Goal: Complete application form: Complete application form

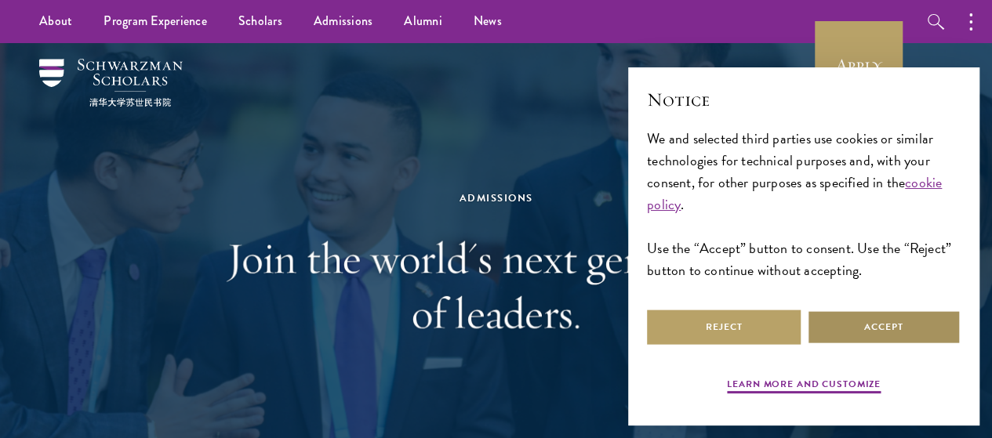
click at [898, 317] on button "Accept" at bounding box center [884, 327] width 154 height 35
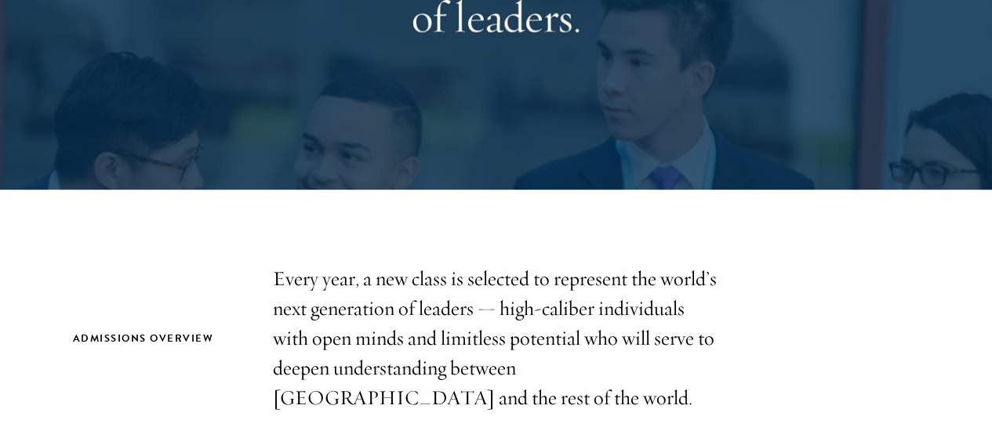
scroll to position [506, 0]
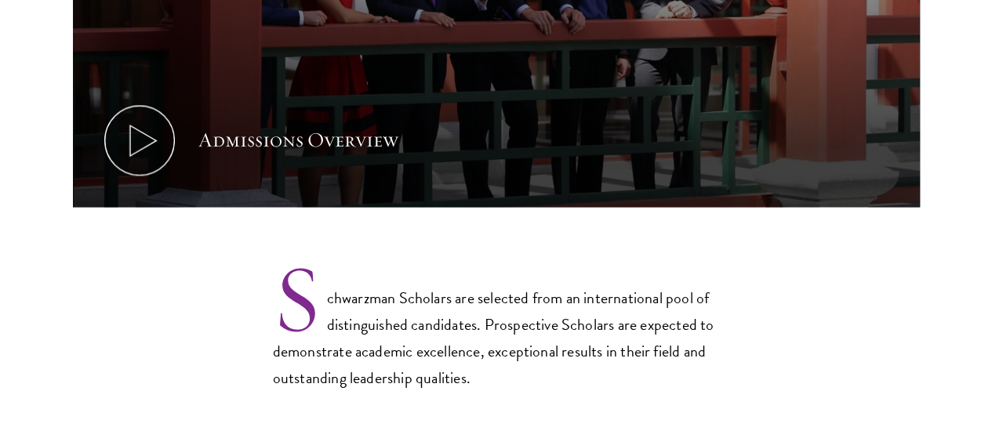
scroll to position [1055, 0]
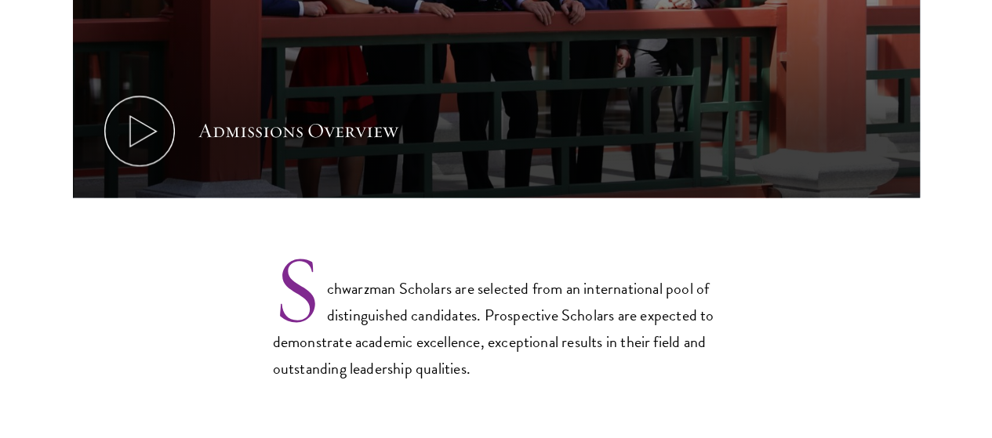
click at [554, 256] on p "Schwarzman Scholars are selected from an international pool of distinguished ca…" at bounding box center [496, 317] width 447 height 130
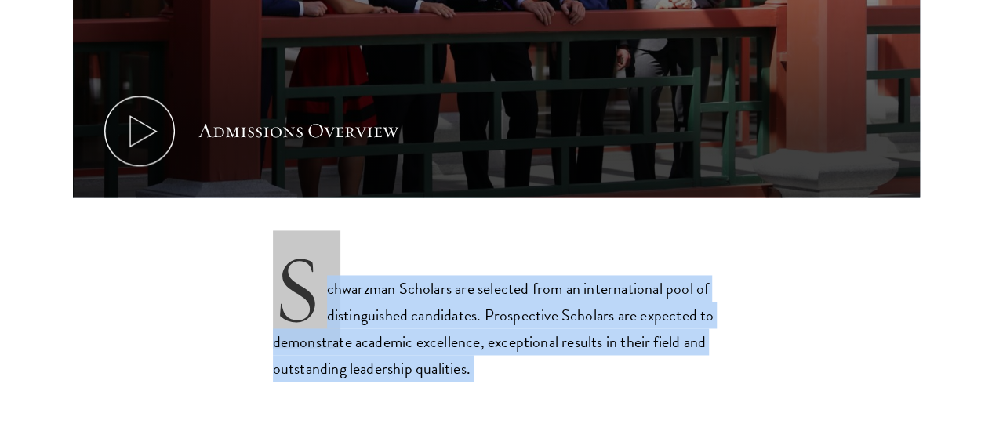
click at [554, 256] on p "Schwarzman Scholars are selected from an international pool of distinguished ca…" at bounding box center [496, 317] width 447 height 130
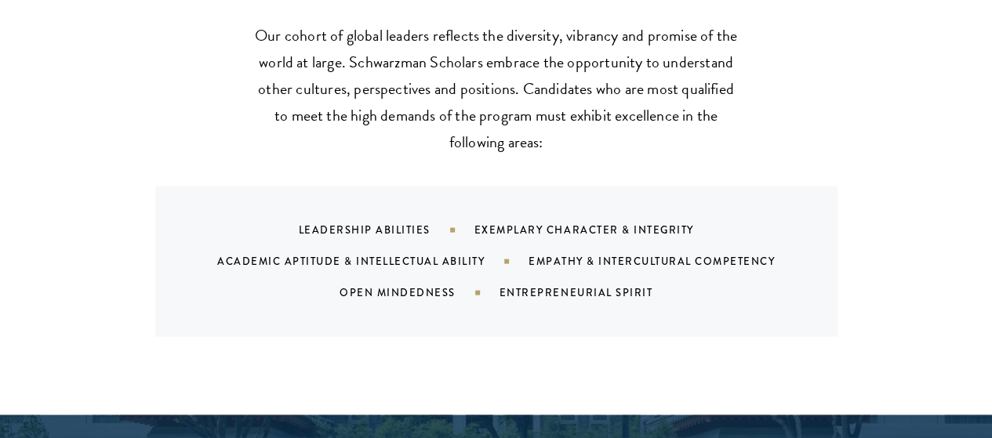
scroll to position [1531, 0]
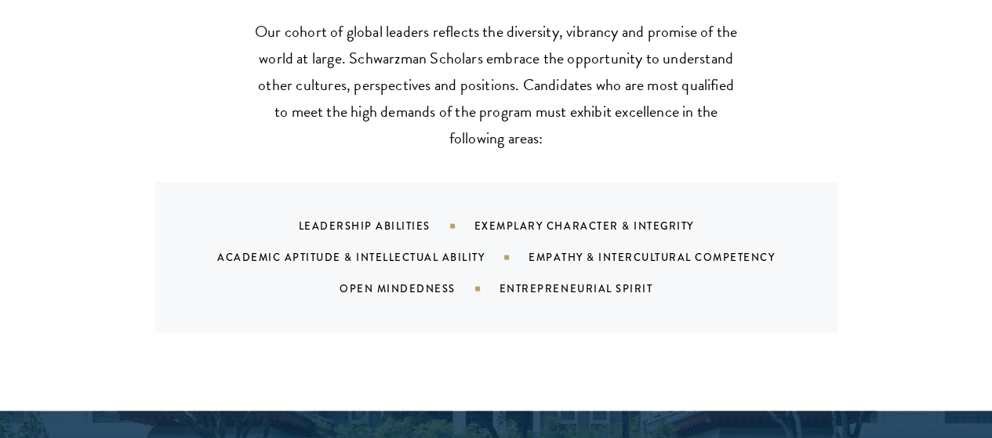
click at [651, 282] on div "Entrepreneurial Spirit" at bounding box center [596, 289] width 192 height 15
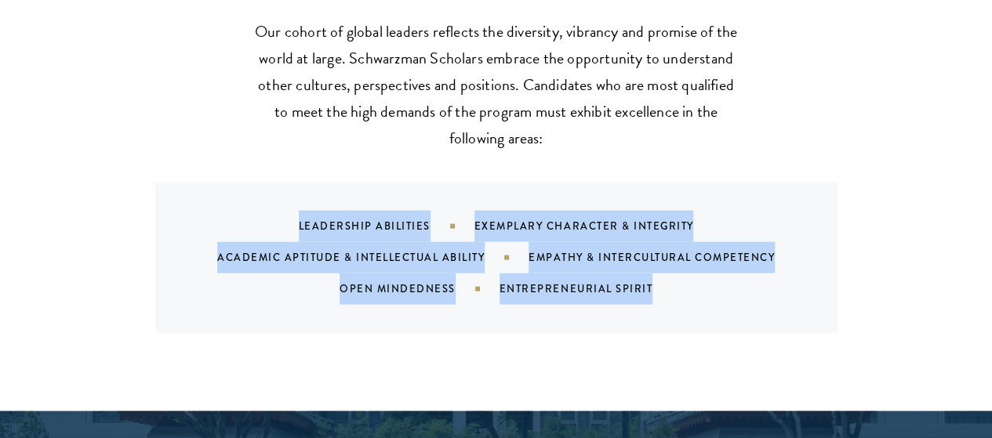
click at [651, 282] on div "Entrepreneurial Spirit" at bounding box center [596, 289] width 192 height 15
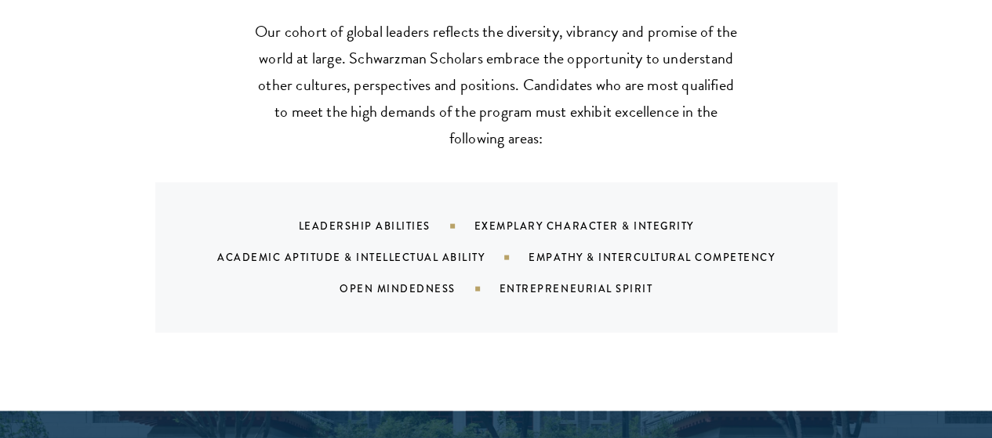
click at [656, 275] on div "Leadership Abilities Exemplary Character & Integrity Academic Aptitude & Intell…" at bounding box center [516, 258] width 645 height 94
click at [370, 219] on div "Leadership Abilities" at bounding box center [387, 226] width 176 height 15
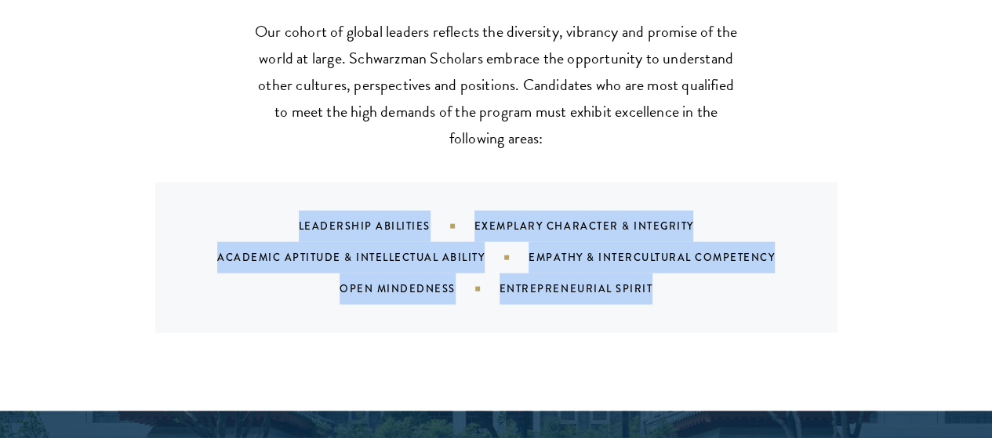
click at [370, 219] on div "Leadership Abilities" at bounding box center [387, 226] width 176 height 15
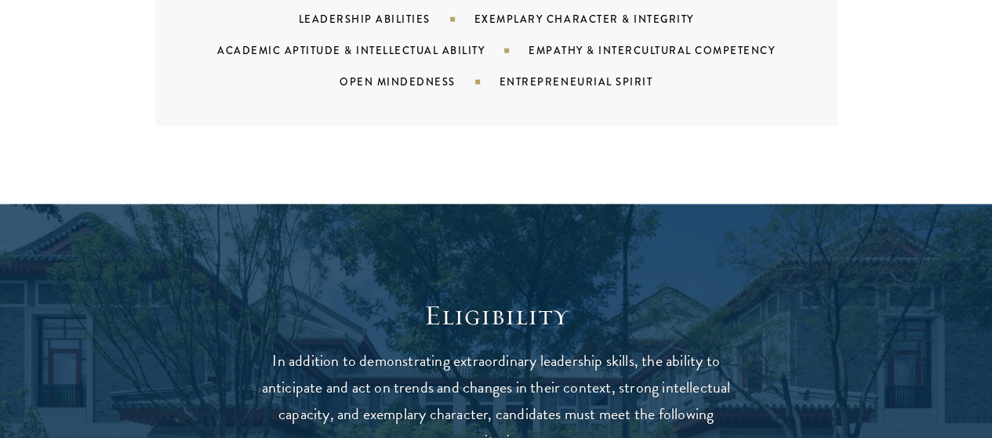
scroll to position [1738, 0]
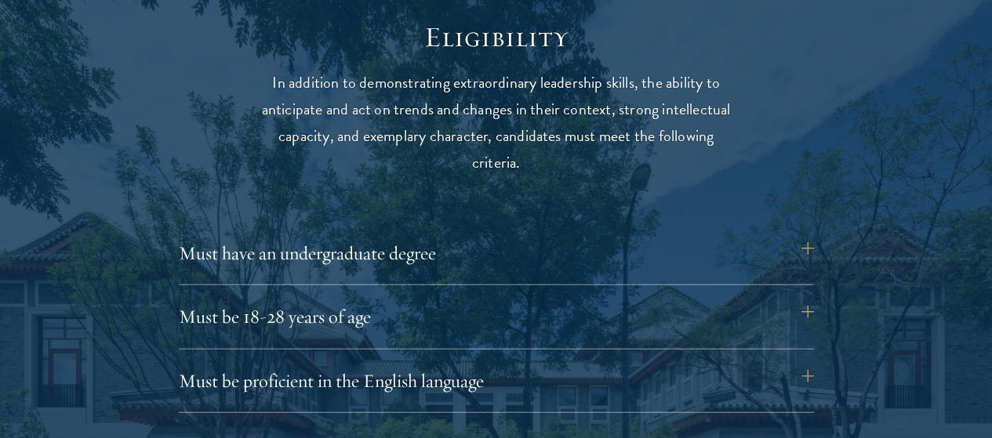
scroll to position [2061, 0]
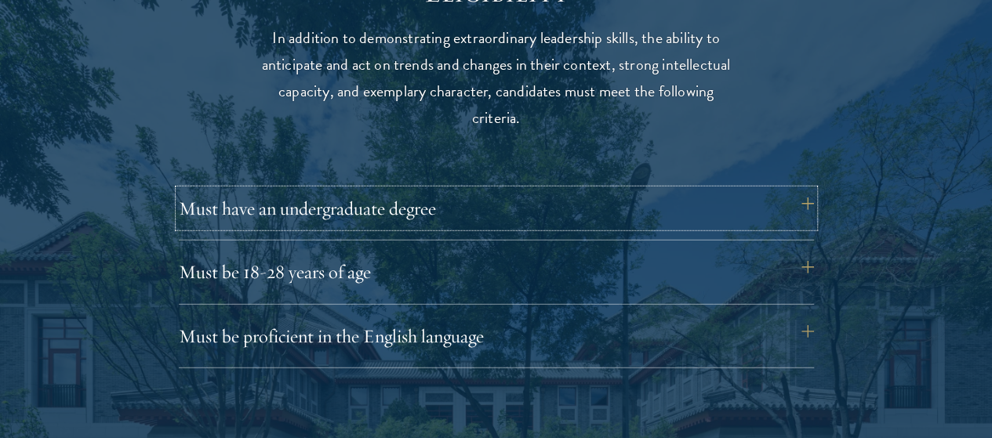
click at [340, 190] on button "Must have an undergraduate degree" at bounding box center [496, 209] width 635 height 38
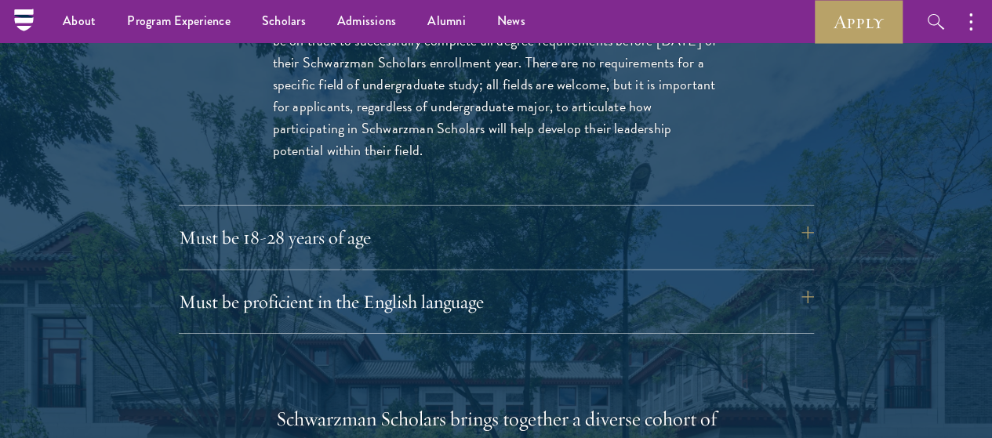
scroll to position [2299, 0]
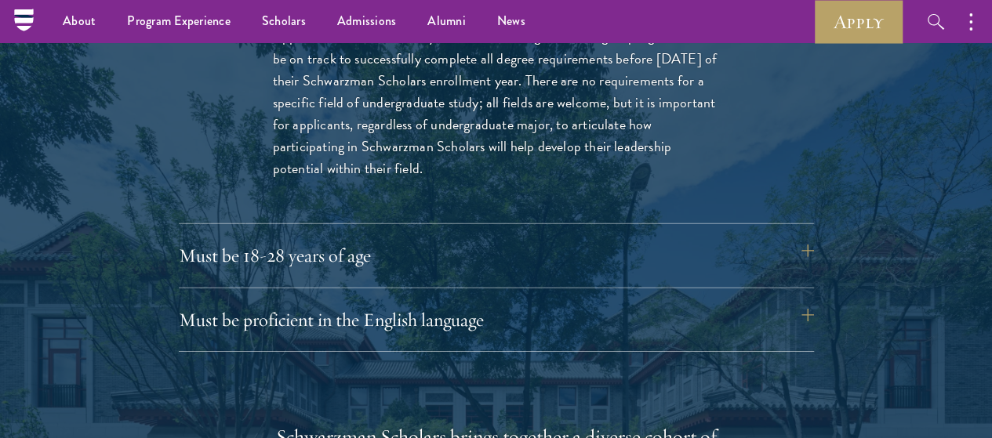
click at [886, 206] on div at bounding box center [496, 412] width 992 height 1538
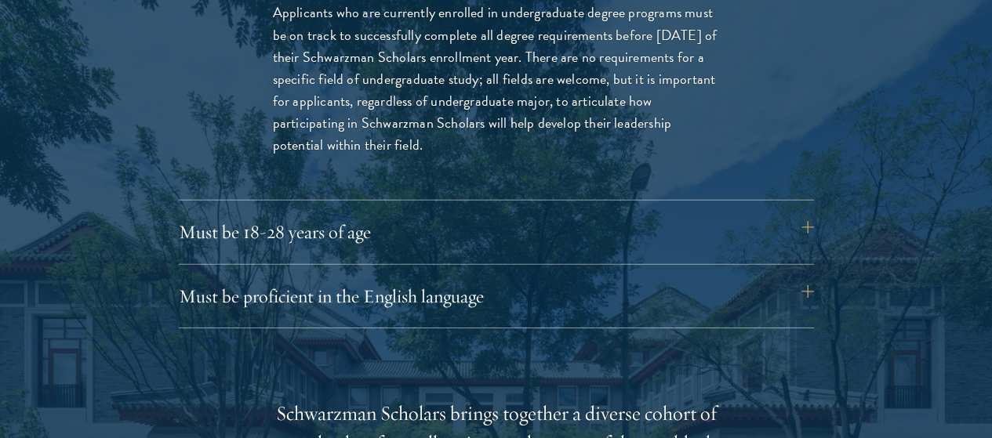
scroll to position [2409, 0]
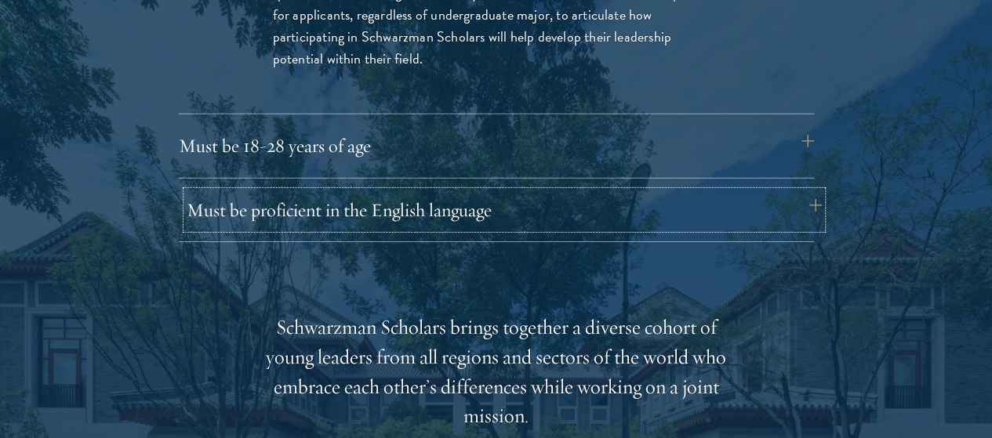
click at [762, 191] on button "Must be proficient in the English language" at bounding box center [504, 210] width 635 height 38
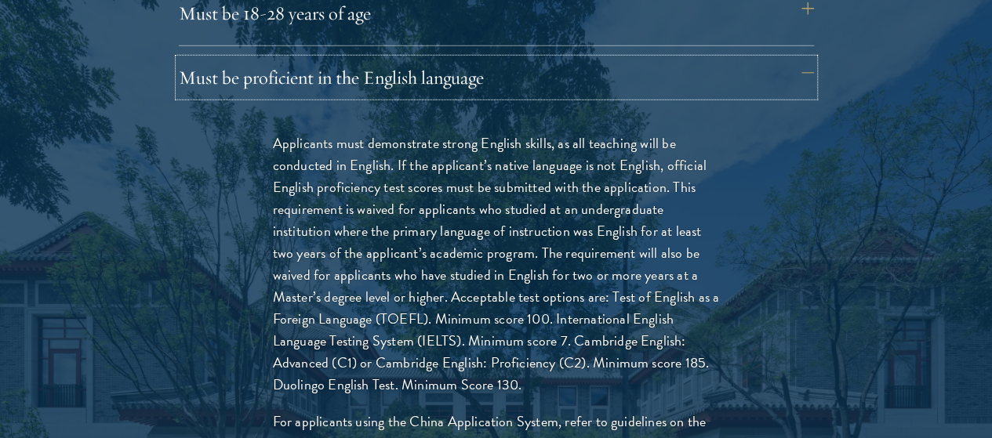
scroll to position [2321, 0]
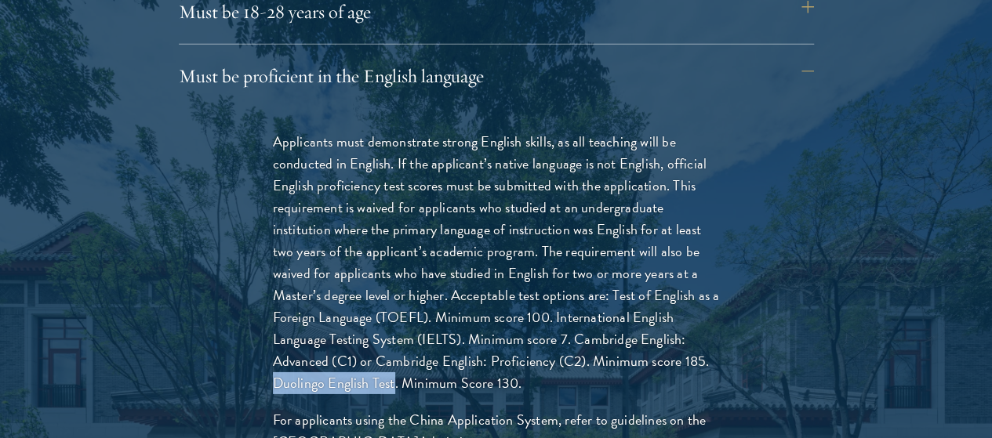
drag, startPoint x: 554, startPoint y: 349, endPoint x: 681, endPoint y: 358, distance: 128.1
click at [681, 358] on p "Applicants must demonstrate strong English skills, as all teaching will be cond…" at bounding box center [496, 263] width 447 height 264
copy p "Duolingo English Test"
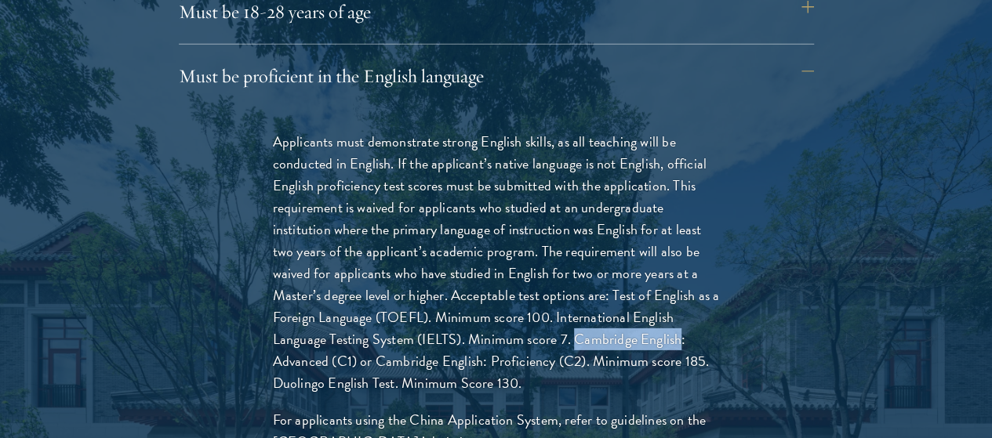
drag, startPoint x: 384, startPoint y: 329, endPoint x: 493, endPoint y: 340, distance: 109.6
click at [493, 340] on p "Applicants must demonstrate strong English skills, as all teaching will be cond…" at bounding box center [496, 263] width 447 height 264
copy p "Cambridge English"
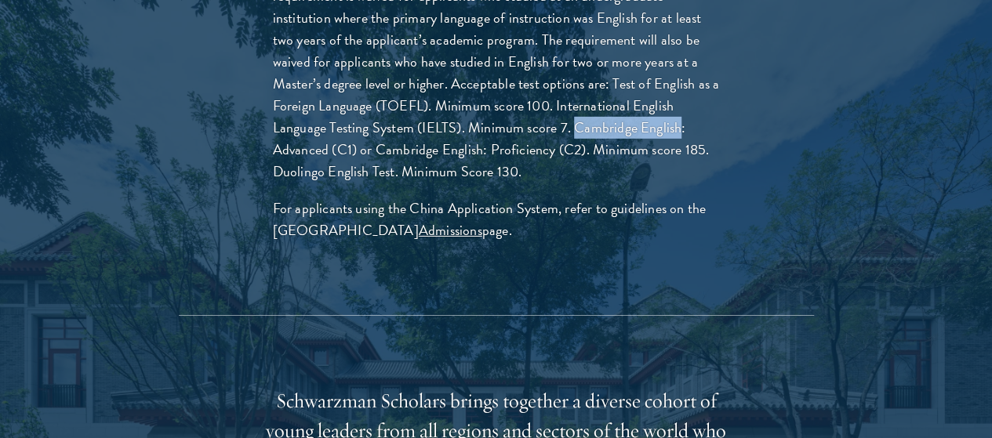
scroll to position [2589, 0]
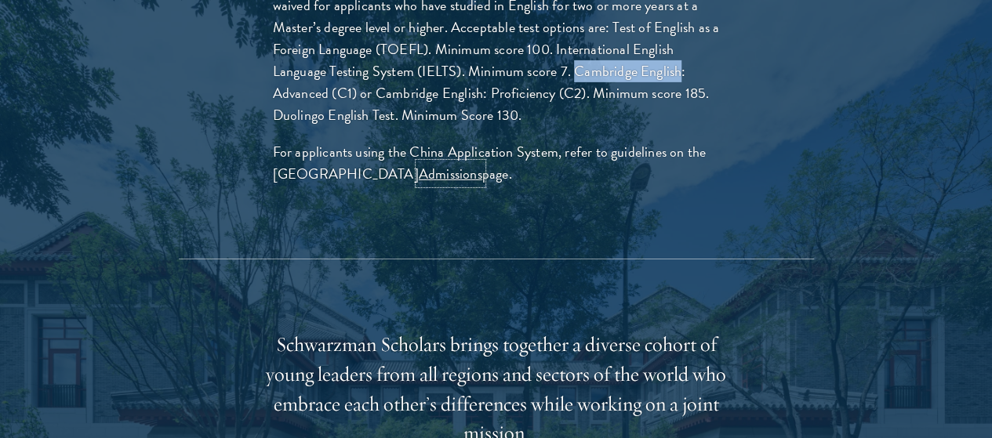
click at [452, 169] on link "Admissions" at bounding box center [451, 173] width 64 height 21
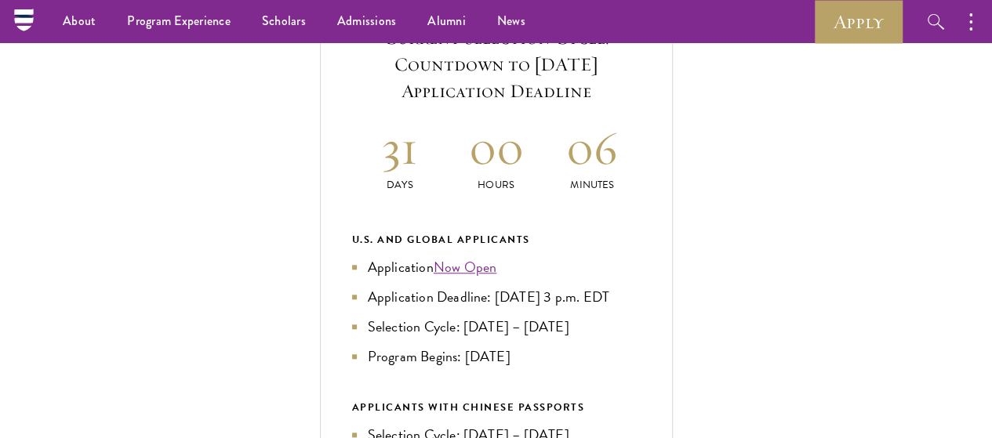
scroll to position [536, 0]
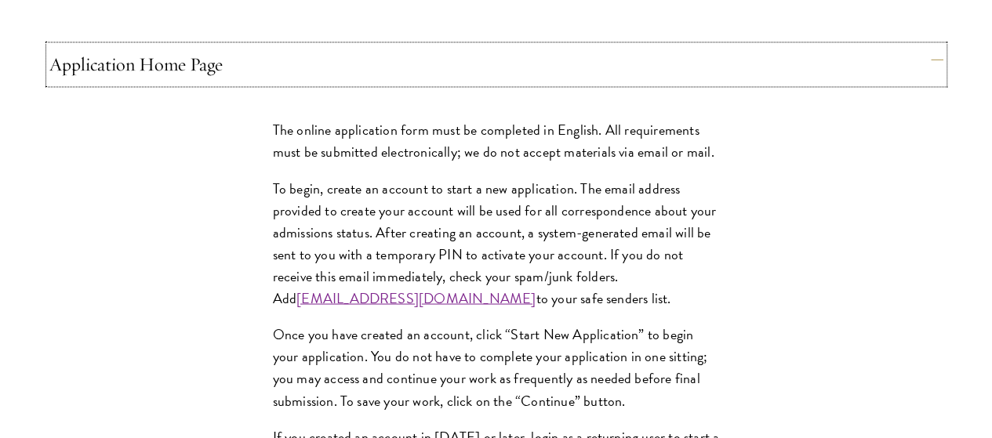
scroll to position [1329, 0]
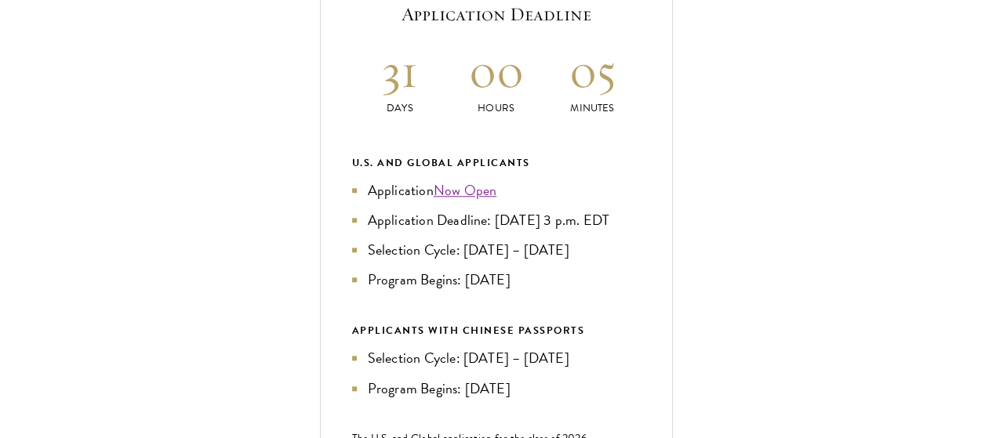
scroll to position [677, 0]
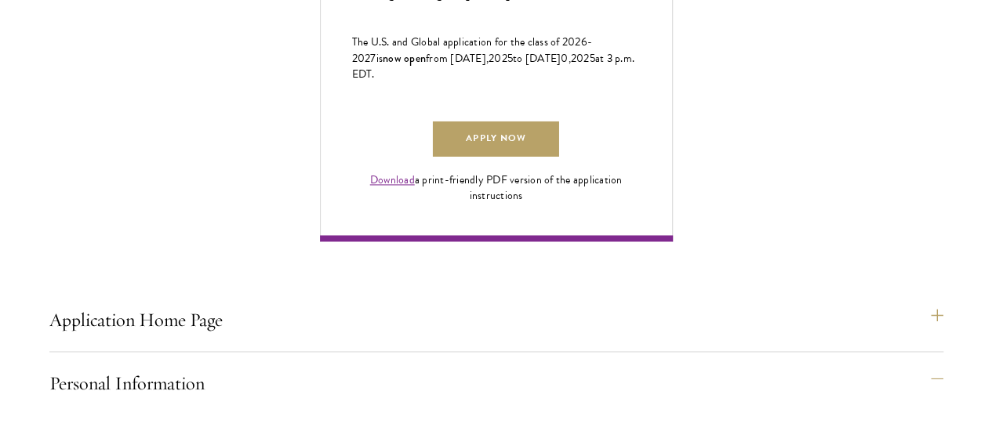
scroll to position [1076, 0]
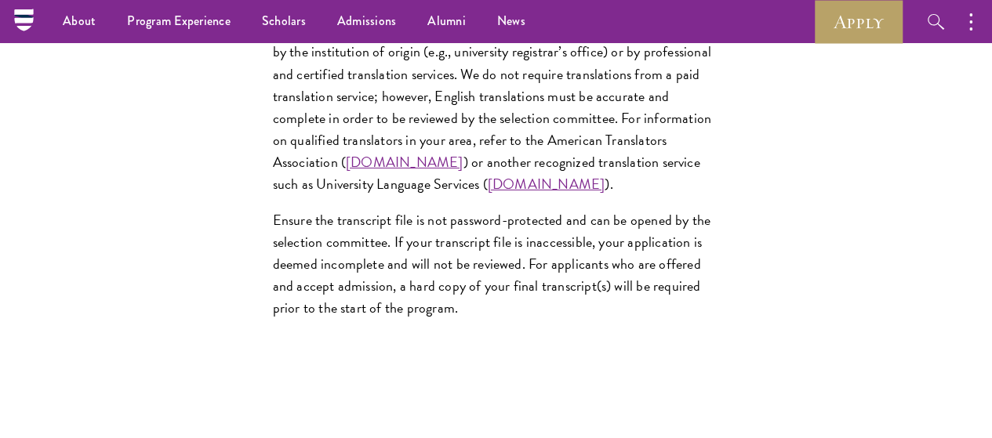
scroll to position [2643, 0]
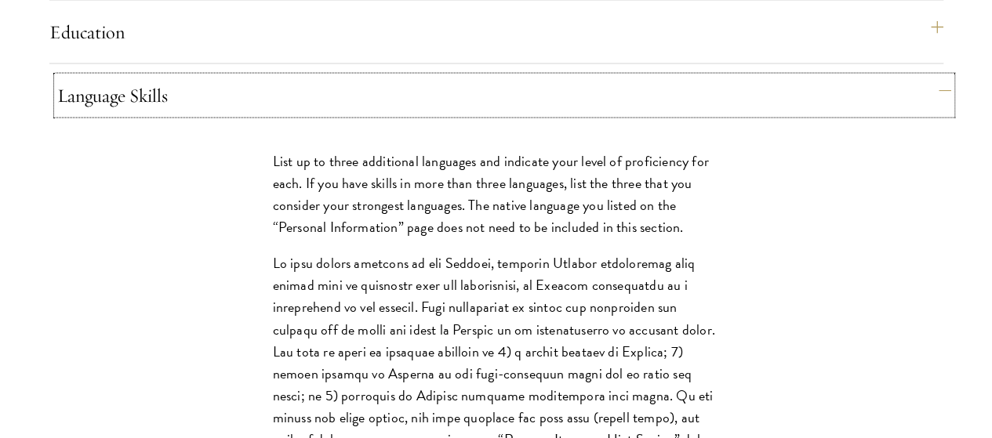
scroll to position [1560, 0]
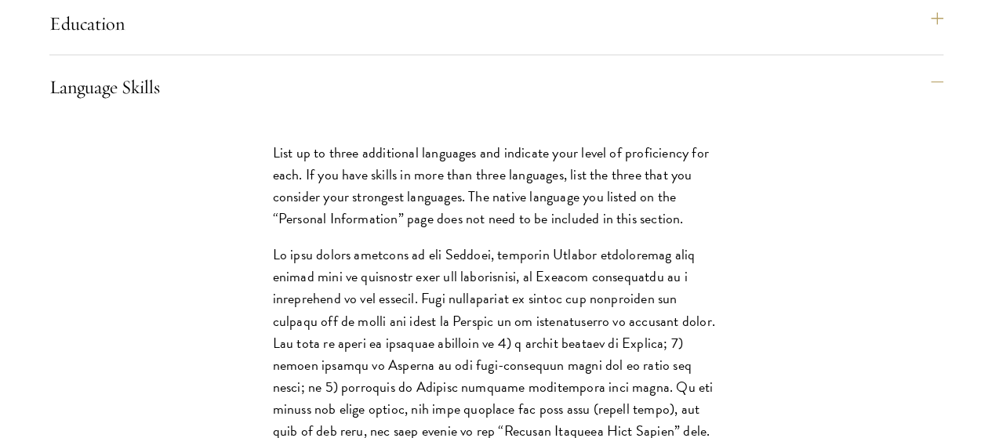
click at [833, 289] on div "Application Home Page The online application form must be completed in English.…" at bounding box center [496, 336] width 894 height 2609
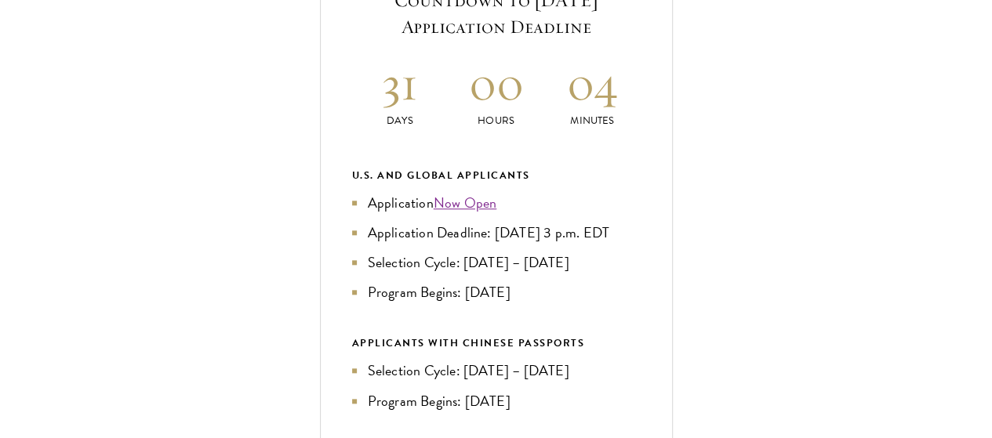
scroll to position [665, 0]
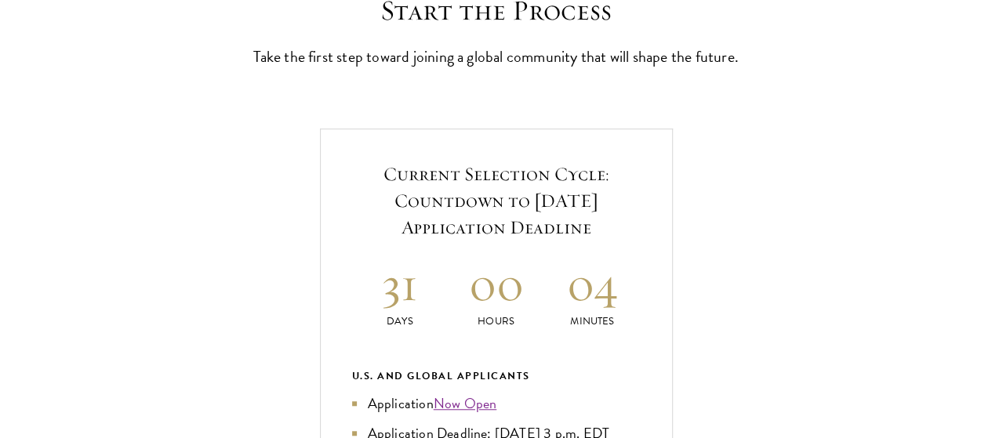
scroll to position [494, 0]
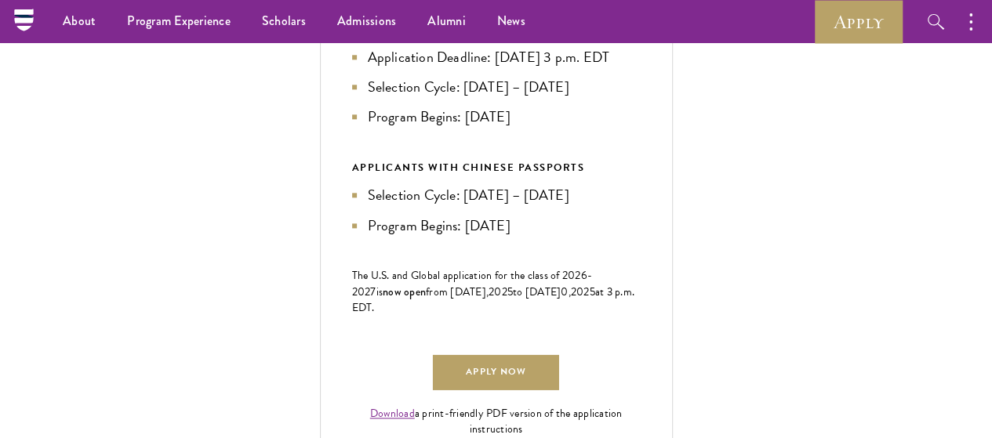
scroll to position [762, 0]
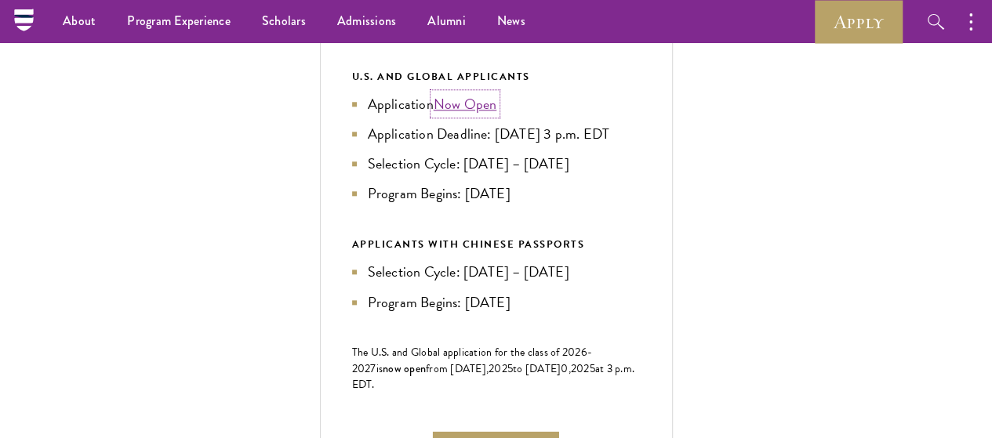
click at [497, 114] on link "Now Open" at bounding box center [466, 103] width 64 height 21
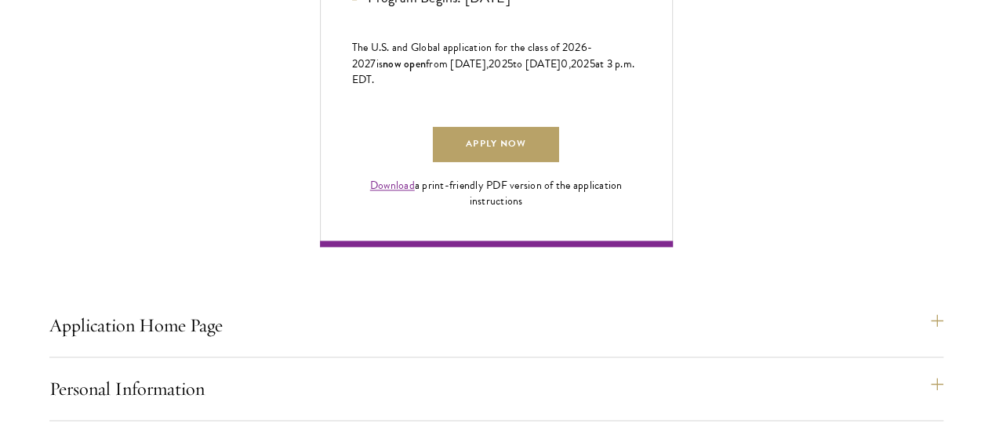
scroll to position [1134, 0]
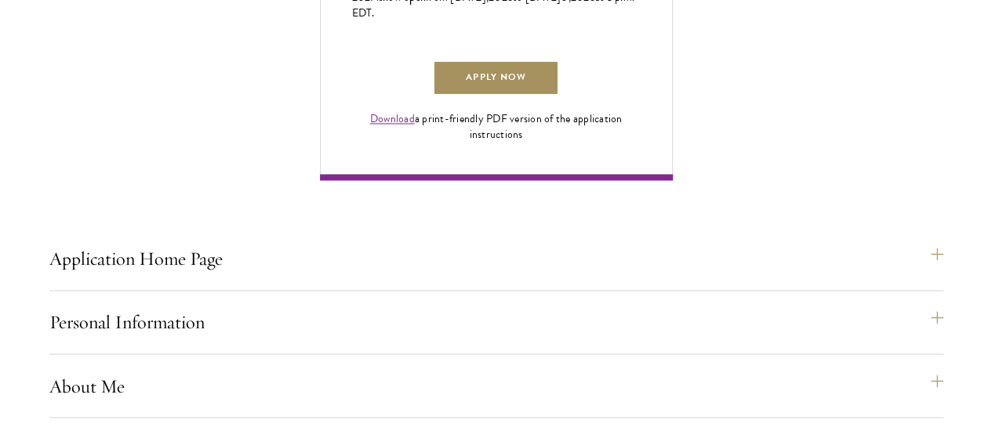
click at [558, 96] on link "Apply Now" at bounding box center [495, 77] width 125 height 35
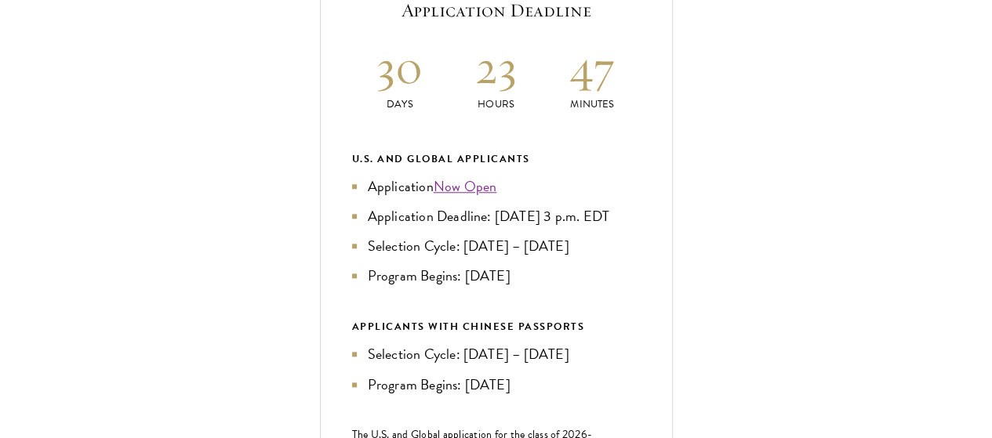
scroll to position [701, 0]
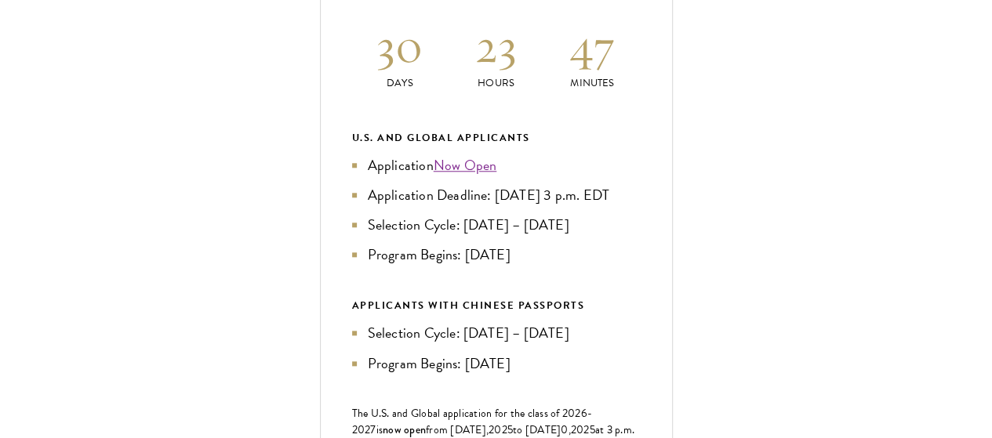
click at [449, 75] on h2 "30" at bounding box center [400, 45] width 96 height 59
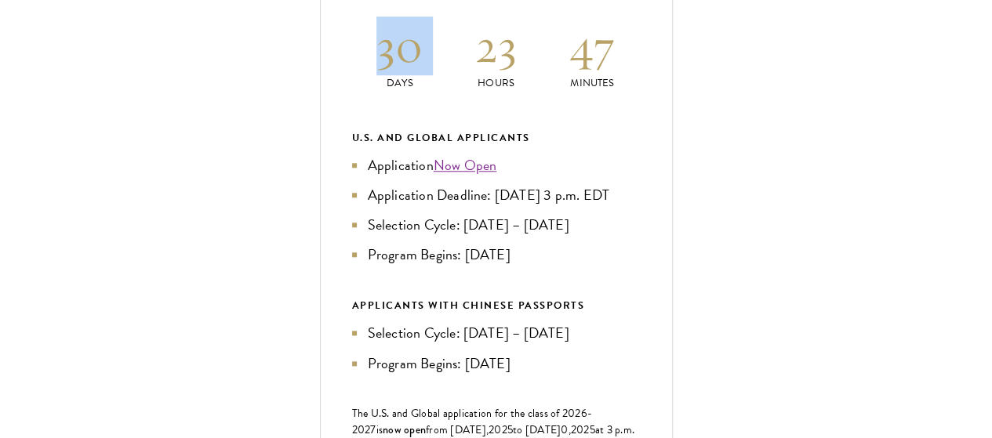
click at [449, 75] on h2 "30" at bounding box center [400, 45] width 96 height 59
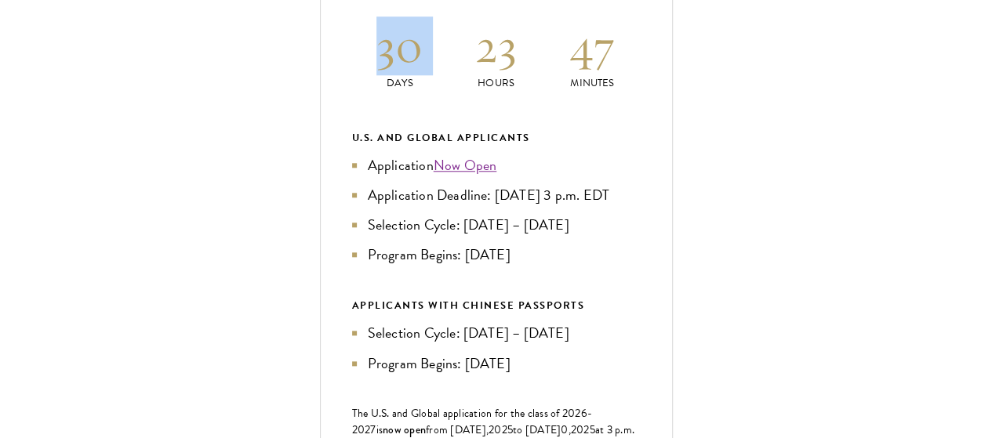
click at [449, 75] on h2 "30" at bounding box center [400, 45] width 96 height 59
